Goal: Task Accomplishment & Management: Manage account settings

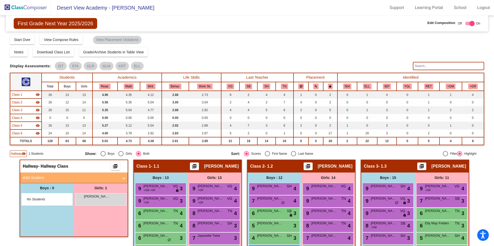
click at [32, 5] on img at bounding box center [26, 7] width 52 height 15
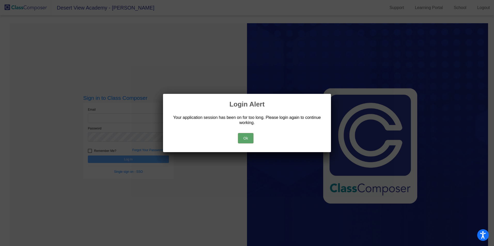
click at [241, 138] on button "Ok" at bounding box center [245, 138] width 15 height 10
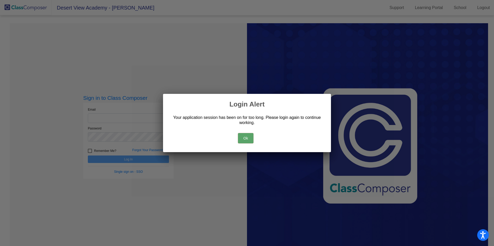
click at [245, 138] on button "Ok" at bounding box center [245, 138] width 15 height 10
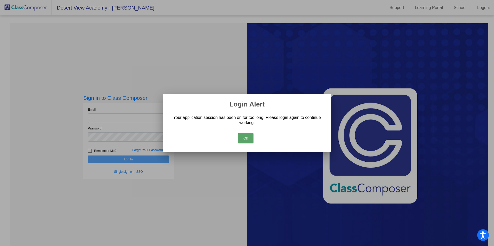
click at [244, 137] on button "Ok" at bounding box center [245, 138] width 15 height 10
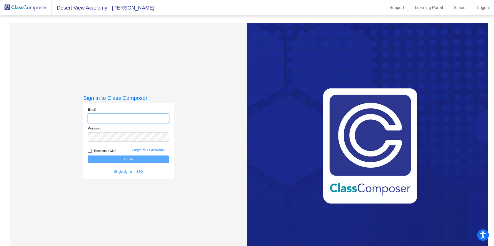
click at [111, 118] on input "email" at bounding box center [128, 119] width 81 height 10
type input "[EMAIL_ADDRESS][DOMAIN_NAME]"
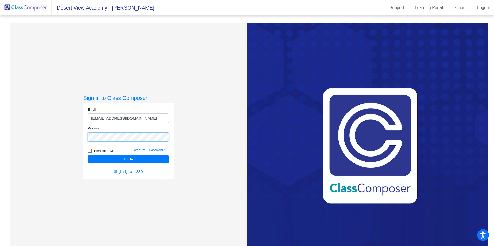
click at [88, 156] on button "Log In" at bounding box center [128, 159] width 81 height 7
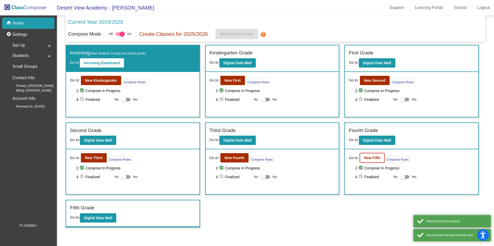
click at [379, 160] on button "New Fifth" at bounding box center [372, 157] width 25 height 9
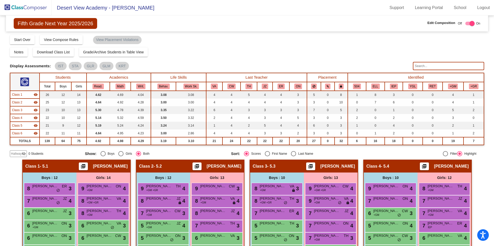
click at [34, 6] on img at bounding box center [26, 7] width 52 height 15
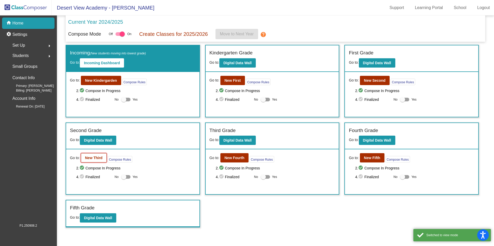
click at [93, 161] on button "New Third" at bounding box center [94, 157] width 26 height 9
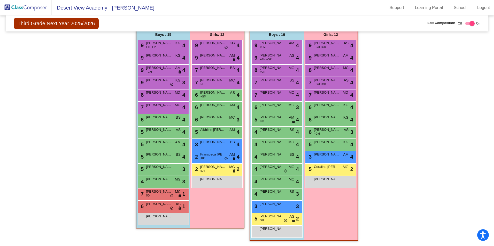
scroll to position [244, 0]
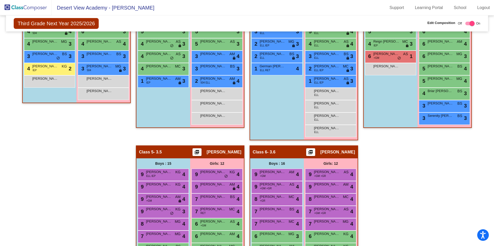
click at [29, 11] on img at bounding box center [26, 7] width 52 height 15
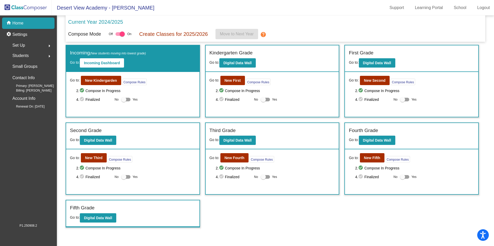
click at [25, 9] on img at bounding box center [26, 7] width 52 height 15
click at [28, 7] on img at bounding box center [26, 7] width 52 height 15
click at [112, 80] on b "New Kindergarden" at bounding box center [101, 81] width 32 height 4
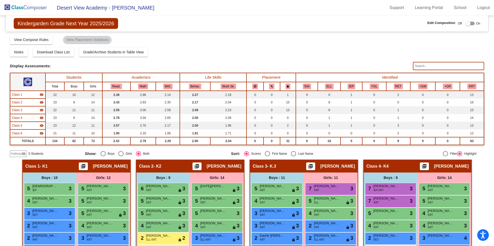
click at [36, 9] on img at bounding box center [26, 7] width 52 height 15
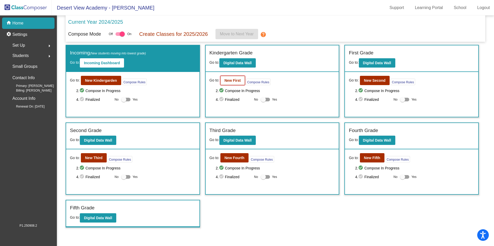
click at [227, 81] on b "New First" at bounding box center [232, 81] width 16 height 4
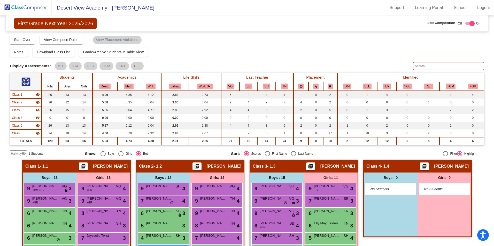
click at [19, 10] on img at bounding box center [26, 7] width 52 height 15
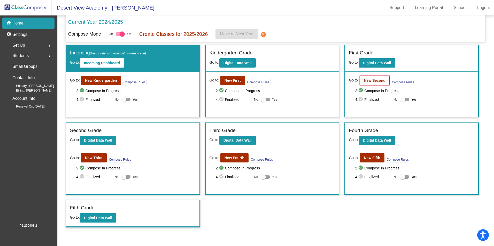
click at [380, 77] on button "New Second" at bounding box center [375, 80] width 30 height 9
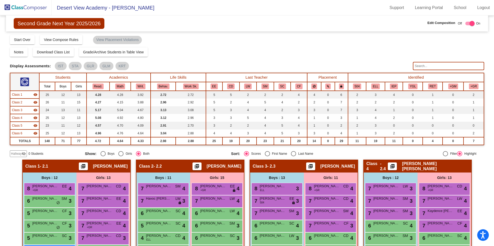
click at [29, 9] on img at bounding box center [26, 7] width 52 height 15
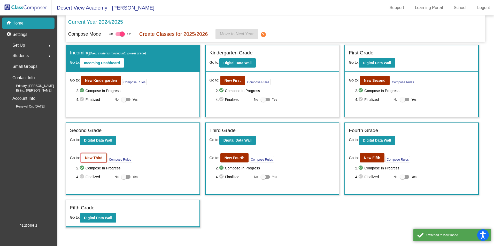
click at [92, 156] on b "New Third" at bounding box center [94, 158] width 18 height 4
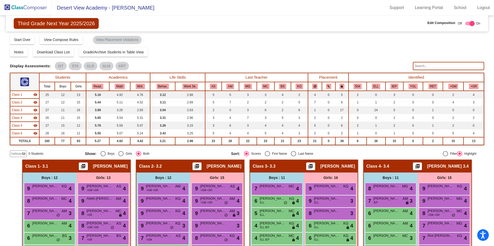
click at [36, 9] on img at bounding box center [26, 7] width 52 height 15
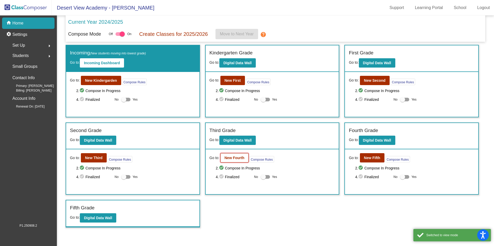
click at [232, 156] on b "New Fourth" at bounding box center [234, 158] width 20 height 4
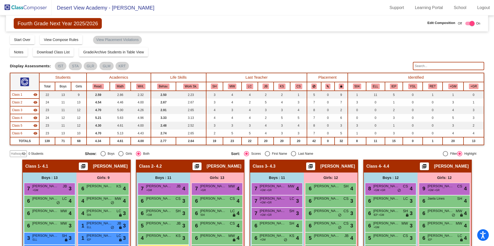
click at [30, 9] on img at bounding box center [26, 7] width 52 height 15
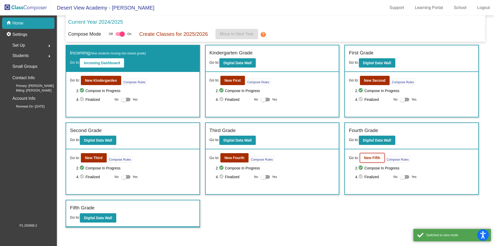
click at [377, 159] on b "New Fifth" at bounding box center [372, 158] width 16 height 4
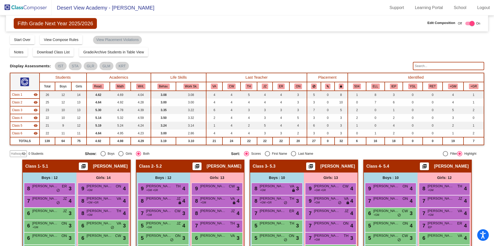
click at [22, 7] on img at bounding box center [26, 7] width 52 height 15
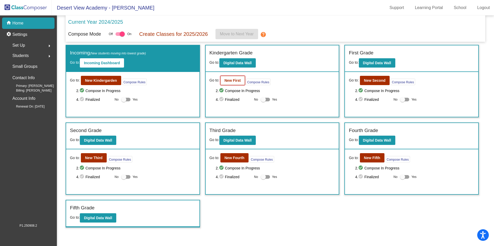
click at [231, 81] on b "New First" at bounding box center [232, 81] width 16 height 4
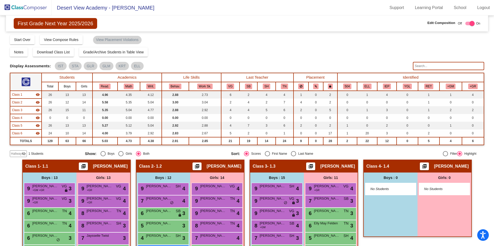
click at [20, 154] on span "Hallway" at bounding box center [16, 154] width 11 height 5
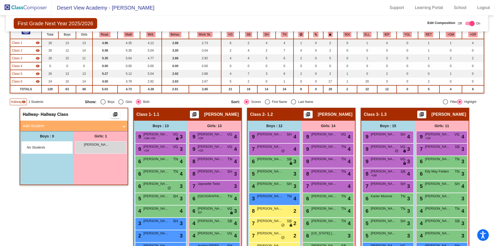
scroll to position [26, 0]
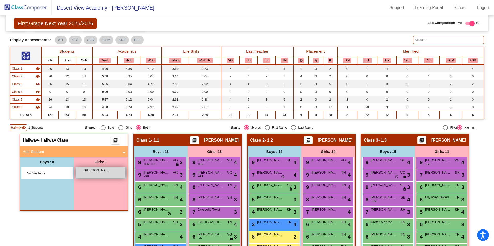
click at [84, 173] on span "[PERSON_NAME]" at bounding box center [97, 170] width 26 height 5
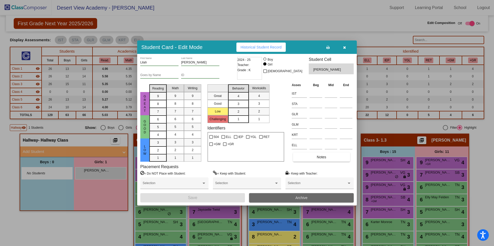
click at [270, 197] on button "Archive" at bounding box center [301, 197] width 105 height 9
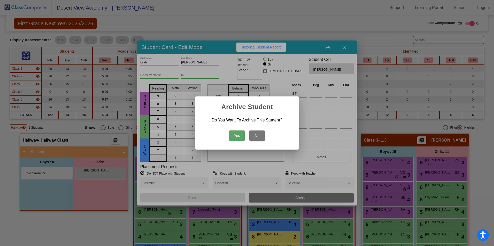
click at [236, 137] on button "Yes" at bounding box center [236, 136] width 15 height 10
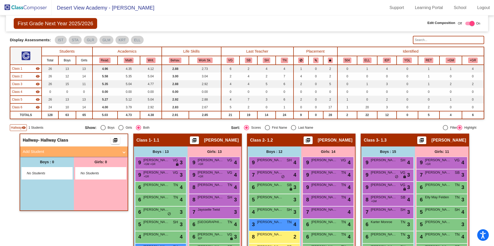
click at [32, 8] on img at bounding box center [26, 7] width 52 height 15
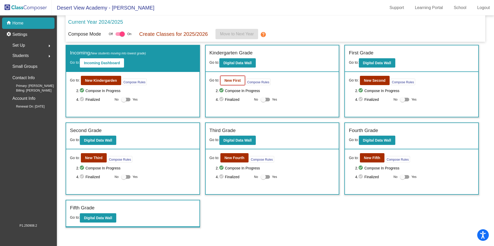
click at [226, 80] on button "New First" at bounding box center [232, 80] width 25 height 9
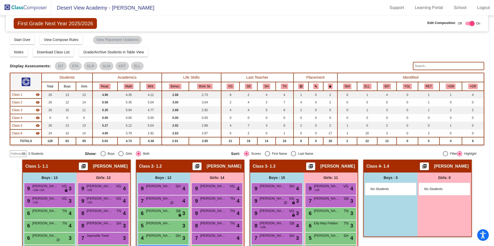
click at [18, 6] on img at bounding box center [26, 7] width 52 height 15
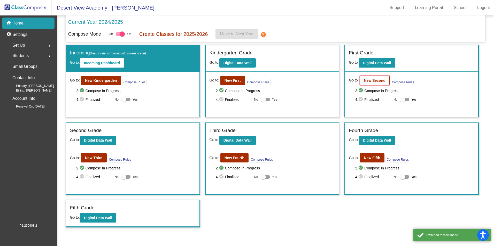
click at [377, 83] on button "New Second" at bounding box center [375, 80] width 30 height 9
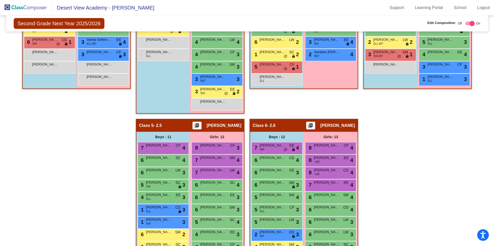
scroll to position [324, 0]
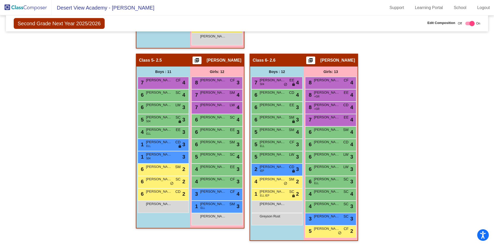
click at [26, 5] on img at bounding box center [26, 7] width 52 height 15
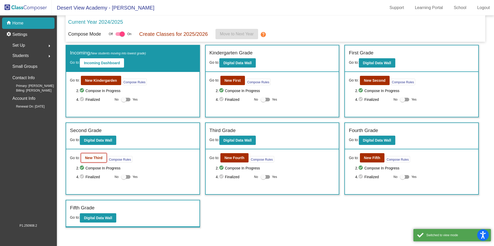
click at [93, 162] on button "New Third" at bounding box center [94, 157] width 26 height 9
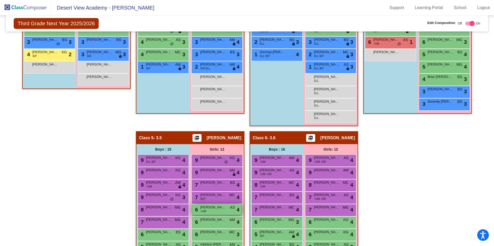
scroll to position [362, 0]
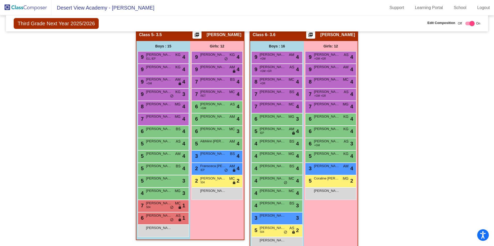
click at [25, 9] on img at bounding box center [26, 7] width 52 height 15
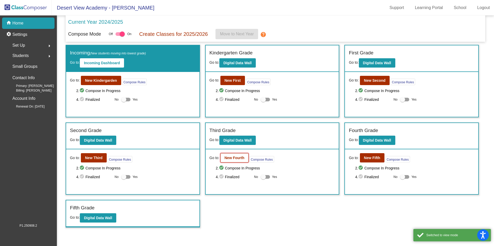
click at [237, 159] on b "New Fourth" at bounding box center [234, 158] width 20 height 4
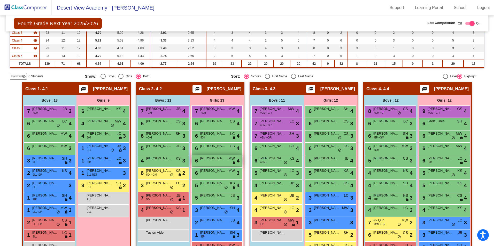
scroll to position [103, 0]
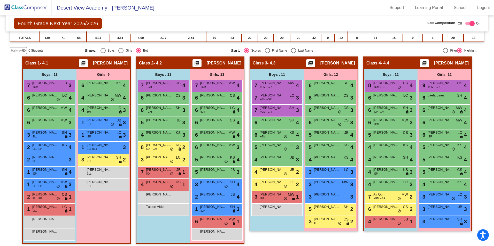
click at [32, 9] on img at bounding box center [26, 7] width 52 height 15
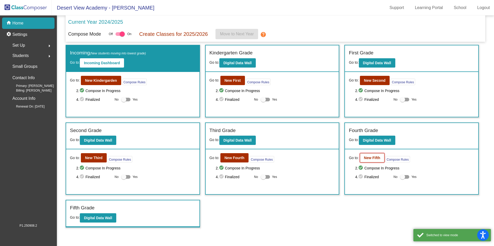
click at [365, 159] on b "New Fifth" at bounding box center [372, 158] width 16 height 4
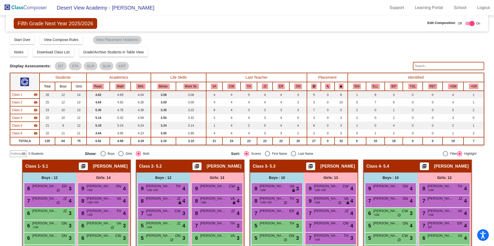
click at [38, 11] on img at bounding box center [26, 7] width 52 height 15
